Goal: Information Seeking & Learning: Understand process/instructions

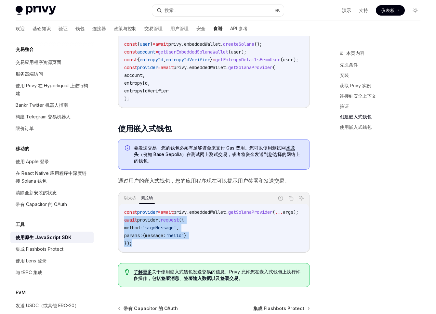
scroll to position [929, 0]
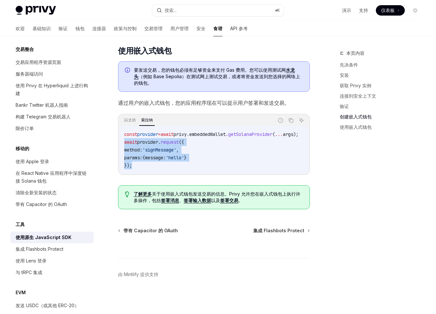
click at [184, 155] on span "'hello'" at bounding box center [175, 158] width 18 height 6
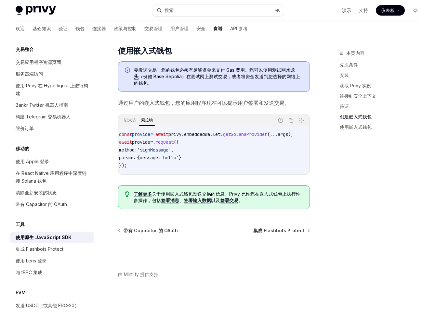
scroll to position [0, 0]
click at [171, 201] on font "签署消息" at bounding box center [170, 201] width 18 height 6
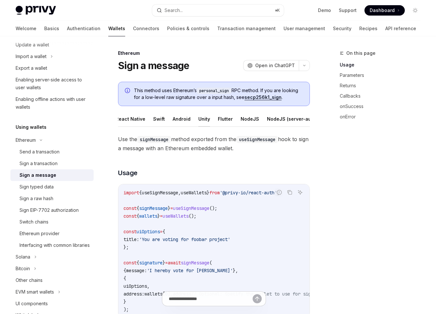
scroll to position [0, 69]
click at [198, 120] on button "NodeJS" at bounding box center [204, 118] width 19 height 15
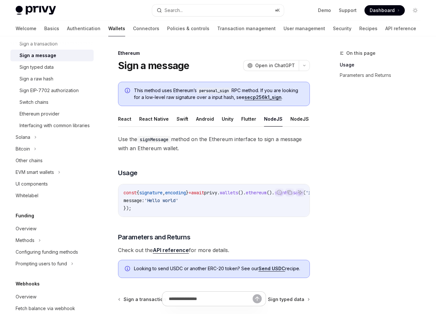
scroll to position [199, 0]
click at [46, 144] on div "Solana" at bounding box center [51, 138] width 83 height 12
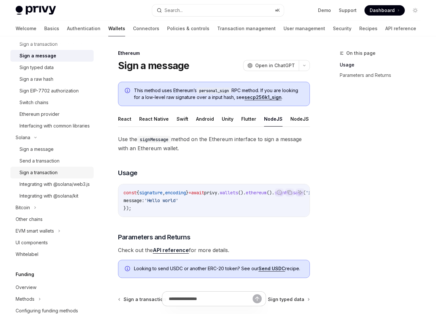
type textarea "*"
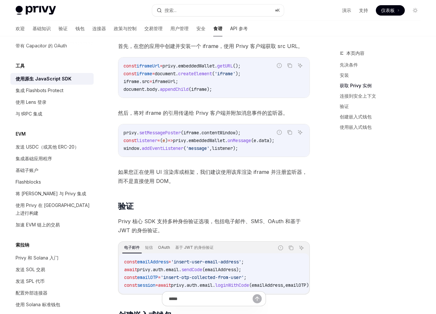
scroll to position [669, 0]
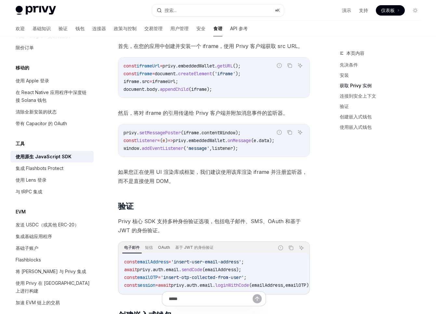
click at [234, 103] on div "该 @privy-io/js-sdk-core 库是一个原始的 JavaScript 库，旨在用于类似浏览器的环境，它允许您在应用程序中添加安全身份验证、非托…" at bounding box center [214, 157] width 192 height 977
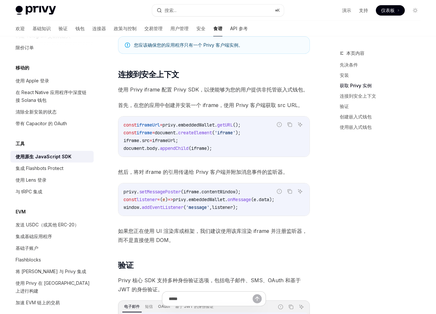
click at [204, 129] on code "const iframeUrl = privy . embeddedWallet . getURL (); const iframe = document .…" at bounding box center [213, 136] width 181 height 31
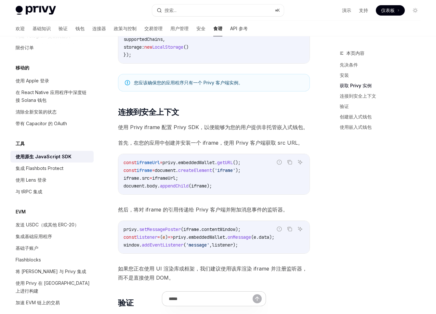
scroll to position [317, 0]
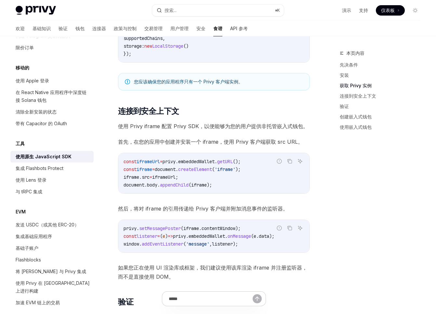
click at [169, 226] on span "setMessagePoster" at bounding box center [160, 229] width 42 height 6
copy span "setMessagePoster"
click at [177, 240] on code "privy . setMessagePoster ( iframe . contentWindow ); const listener = ( e ) => …" at bounding box center [213, 236] width 181 height 23
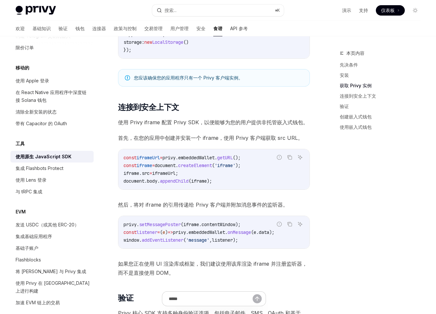
scroll to position [321, 0]
click at [186, 234] on span "privy" at bounding box center [179, 232] width 13 height 6
click at [211, 223] on span "contentWindow" at bounding box center [218, 224] width 34 height 6
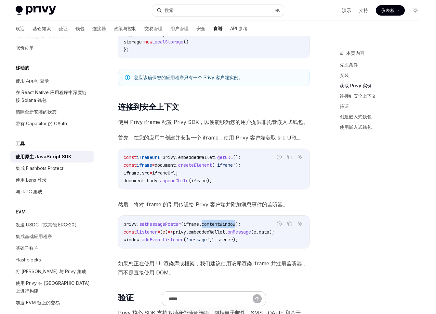
click at [211, 223] on span "contentWindow" at bounding box center [218, 224] width 34 height 6
copy code "privy . setMessagePoster ( iframe . contentWindow );"
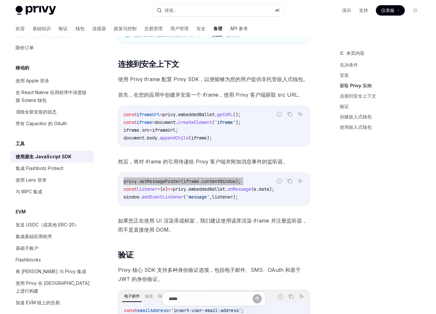
scroll to position [364, 0]
click at [201, 136] on span "iframe" at bounding box center [199, 138] width 16 height 6
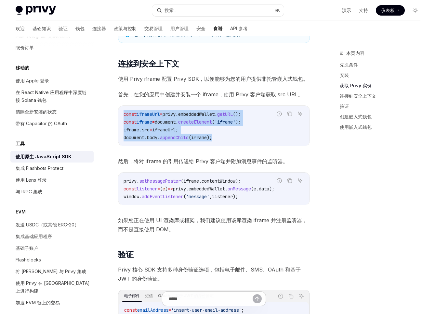
drag, startPoint x: 220, startPoint y: 138, endPoint x: 123, endPoint y: 114, distance: 100.1
click at [123, 114] on div "const iframeUrl = privy . embeddedWallet . getURL (); const iframe = document .…" at bounding box center [213, 126] width 191 height 40
copy code "const iframeUrl = privy . embeddedWallet . getURL (); const iframe = document .…"
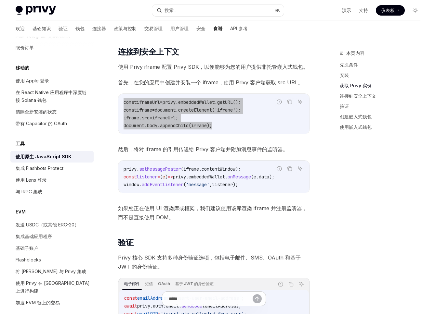
scroll to position [378, 0]
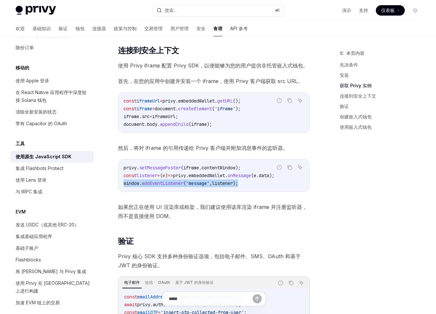
drag, startPoint x: 248, startPoint y: 185, endPoint x: 122, endPoint y: 184, distance: 125.7
click at [122, 184] on div "privy . setMessagePoster ( iframe . contentWindow ); const listener = ( e ) => …" at bounding box center [213, 175] width 191 height 32
copy span "window . addEventListener ( 'message' , listener );"
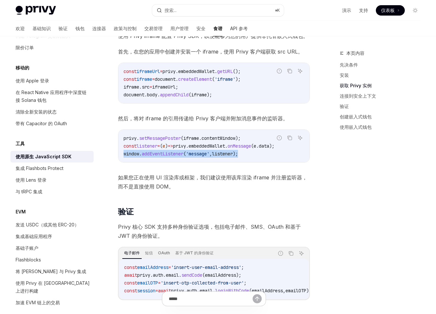
scroll to position [405, 0]
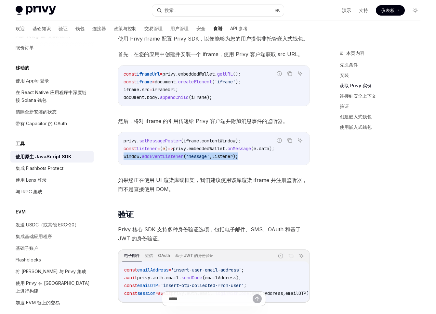
click at [195, 154] on span "'message'" at bounding box center [197, 157] width 23 height 6
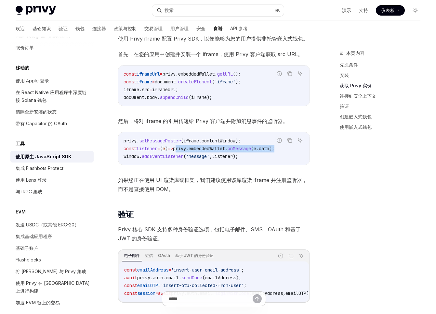
drag, startPoint x: 189, startPoint y: 149, endPoint x: 296, endPoint y: 147, distance: 106.9
click at [296, 147] on code "privy . setMessagePoster ( iframe . contentWindow ); const listener = ( e ) => …" at bounding box center [213, 148] width 181 height 23
copy span "privy . embeddedWallet . onMessage ( e . data );"
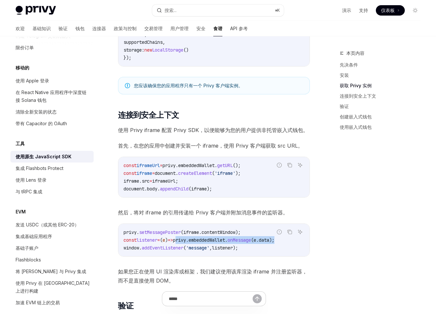
scroll to position [312, 0]
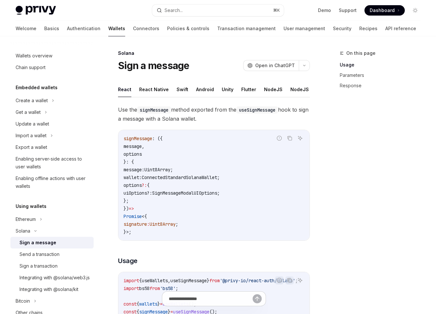
scroll to position [0, 69]
click at [196, 89] on button "NodeJS" at bounding box center [204, 89] width 19 height 15
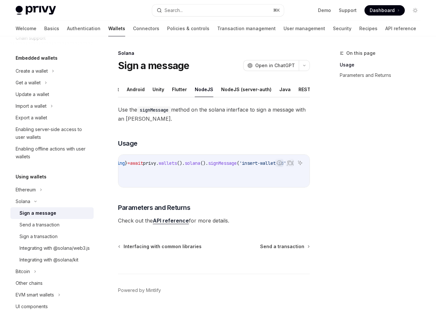
scroll to position [0, 86]
click at [222, 91] on button "NodeJS (server-auth)" at bounding box center [246, 89] width 50 height 15
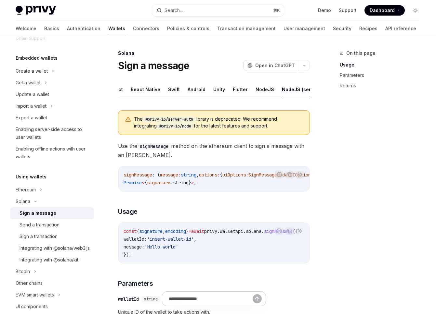
scroll to position [0, 69]
click at [279, 91] on button "Java" at bounding box center [284, 89] width 11 height 15
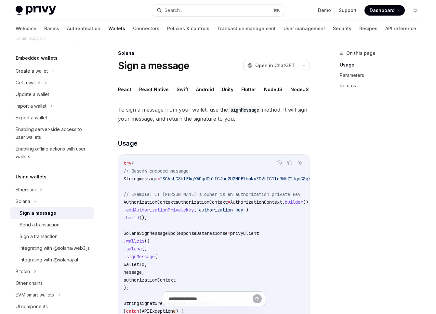
scroll to position [0, 69]
click at [298, 90] on button "REST API" at bounding box center [308, 89] width 20 height 15
click at [124, 94] on button "React" at bounding box center [124, 89] width 13 height 15
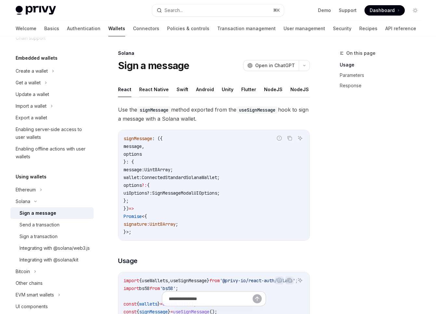
click at [147, 91] on button "React Native" at bounding box center [154, 89] width 30 height 15
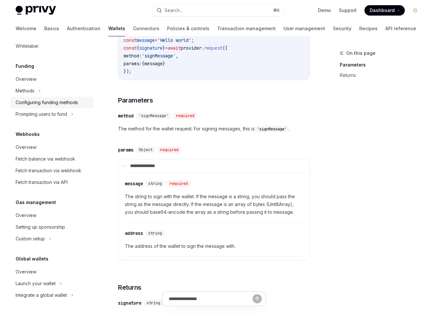
scroll to position [310, 0]
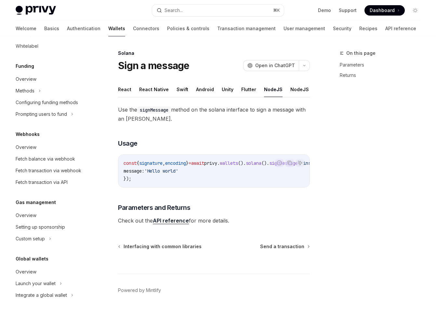
type textarea "*"
